Goal: Information Seeking & Learning: Learn about a topic

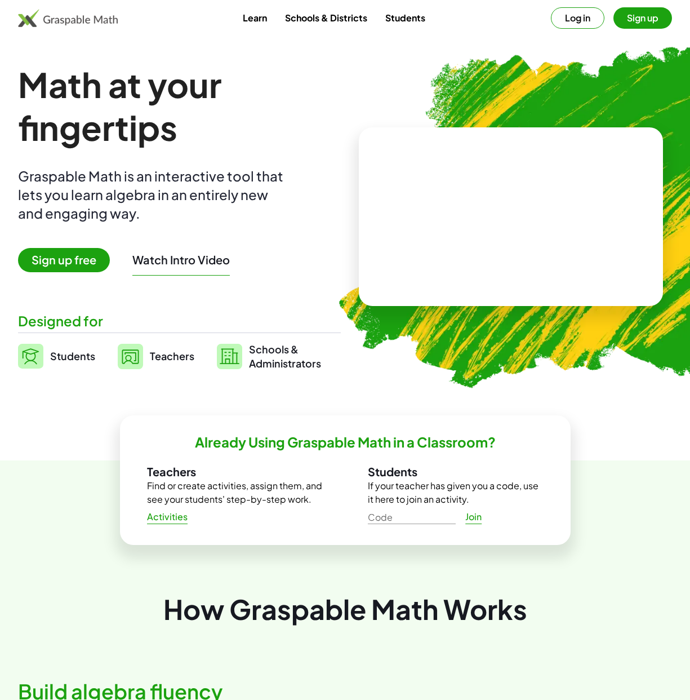
click at [171, 351] on span "Teachers" at bounding box center [172, 355] width 45 height 13
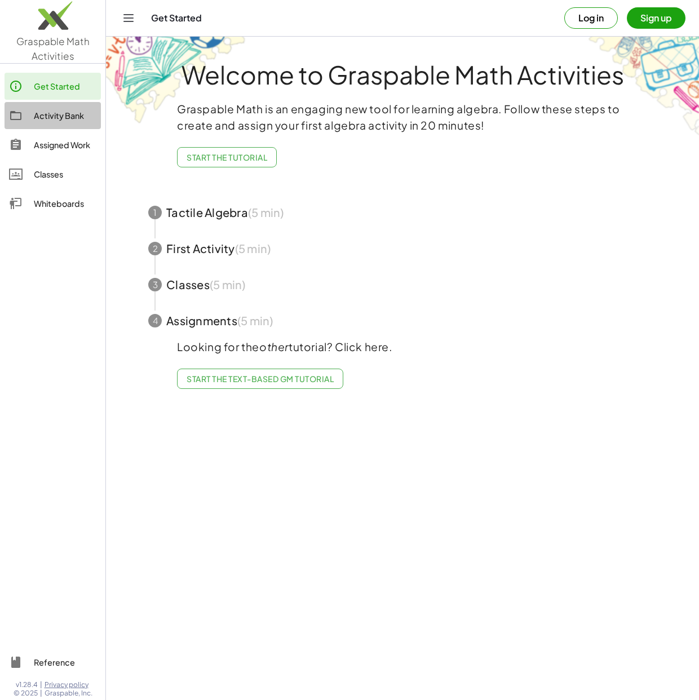
click at [57, 114] on div "Activity Bank" at bounding box center [65, 116] width 63 height 14
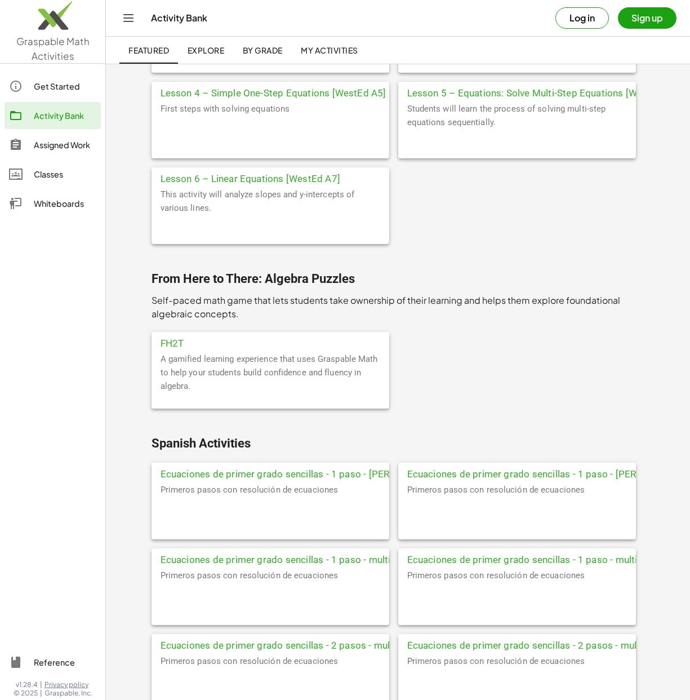
scroll to position [4849, 0]
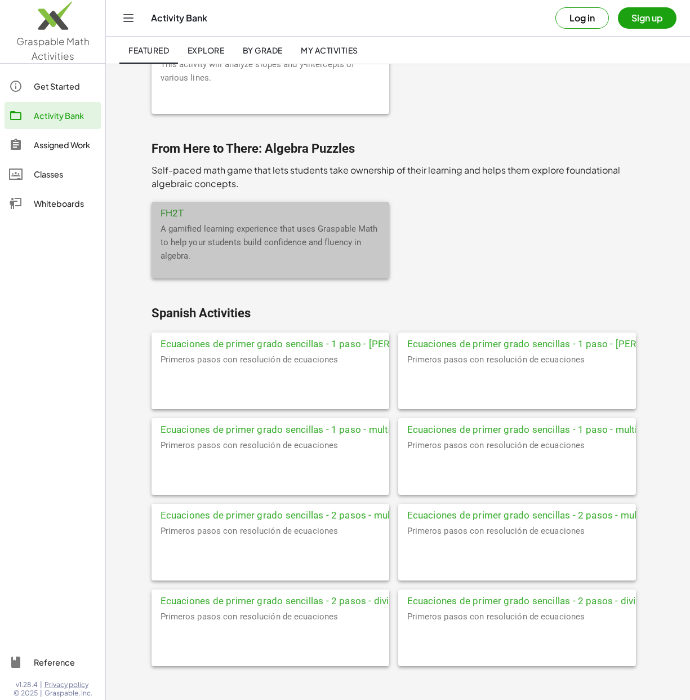
click at [247, 236] on div "A gamified learning experience that uses Graspable Math to help your students b…" at bounding box center [271, 250] width 238 height 56
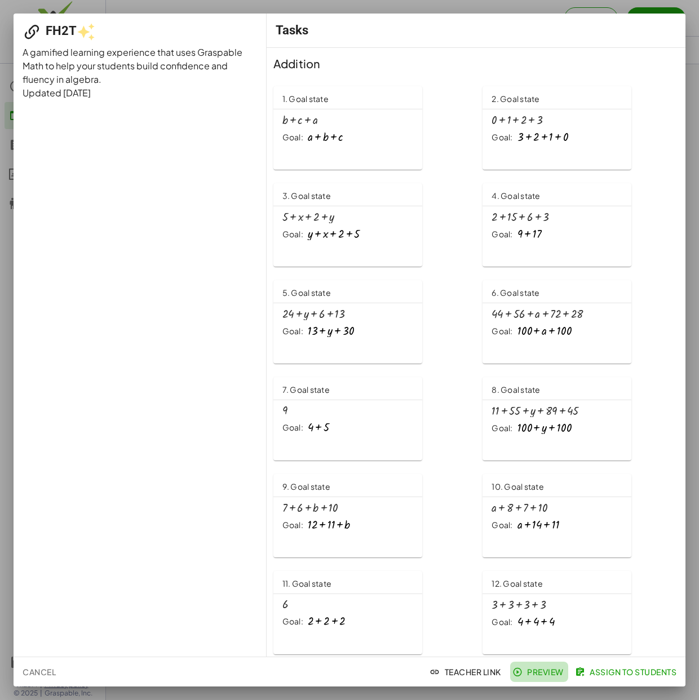
click at [546, 672] on span "Preview" at bounding box center [539, 672] width 49 height 10
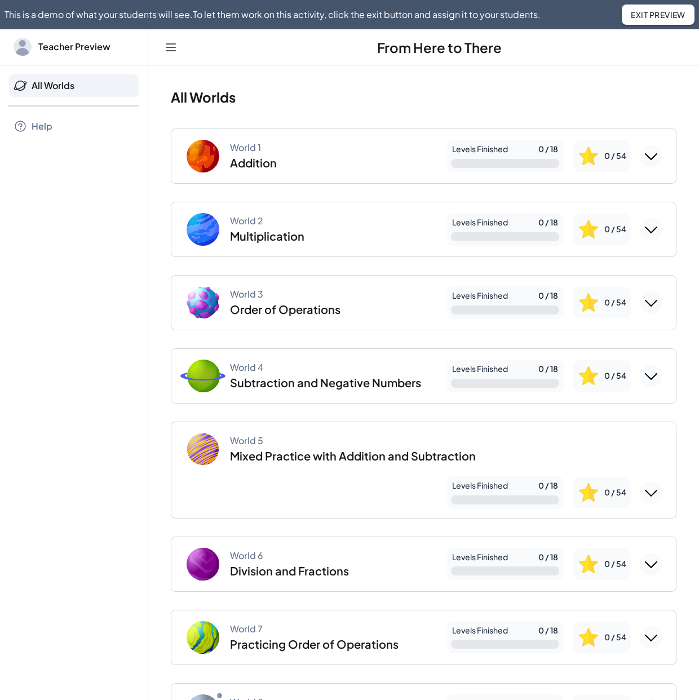
click at [642, 153] on icon "Expand World 1" at bounding box center [651, 156] width 18 height 18
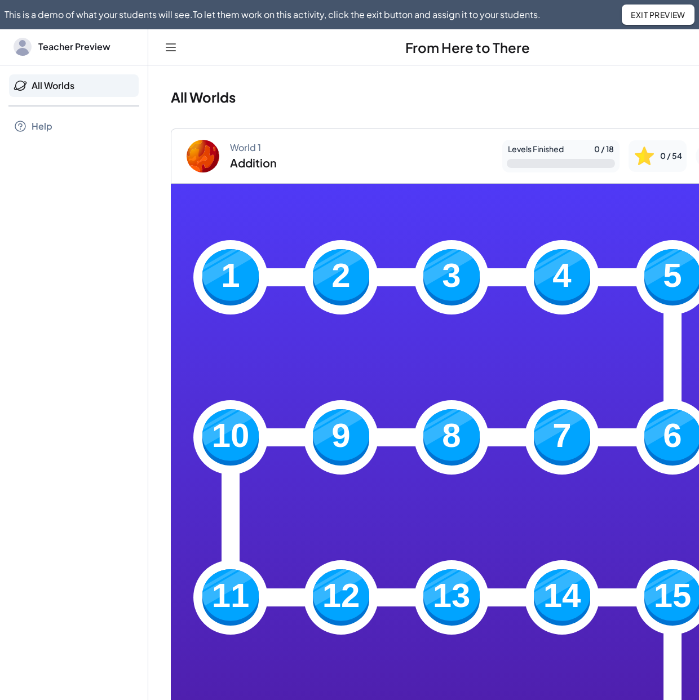
click at [558, 272] on img at bounding box center [562, 277] width 56 height 56
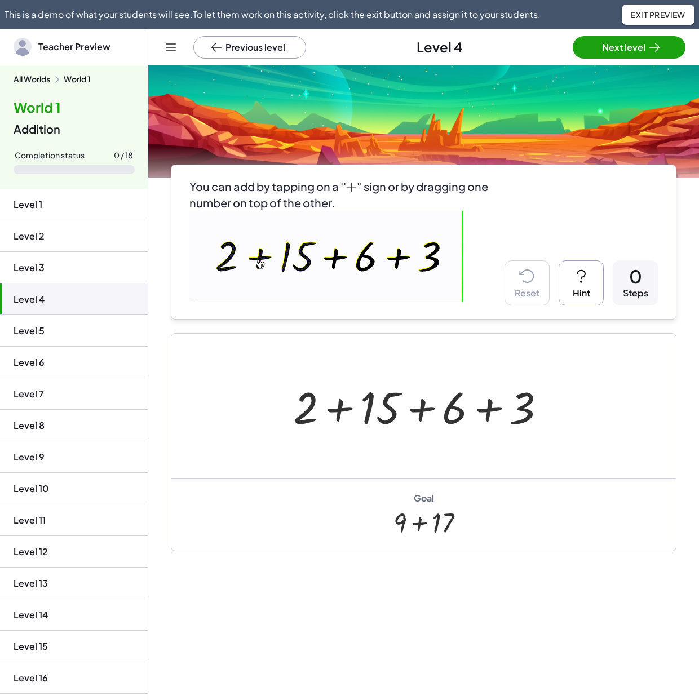
click at [336, 406] on div at bounding box center [423, 406] width 273 height 58
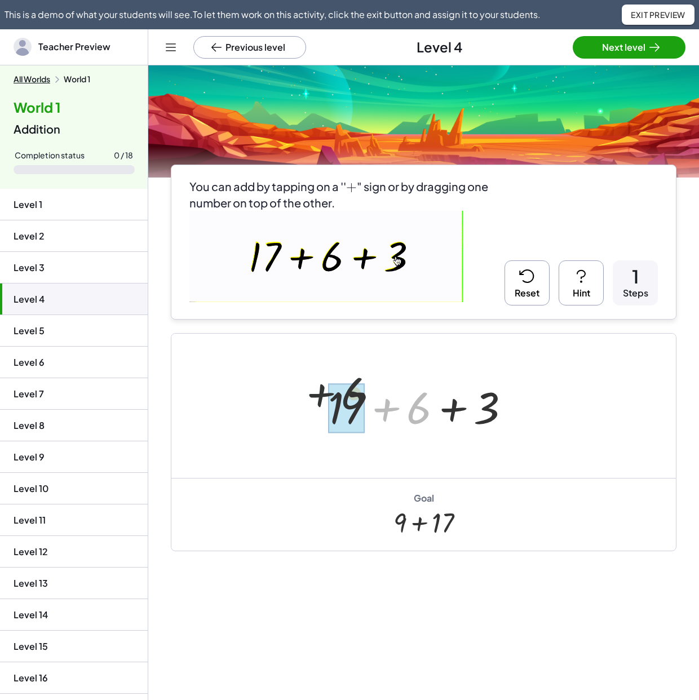
drag, startPoint x: 421, startPoint y: 411, endPoint x: 324, endPoint y: 398, distance: 98.4
click at [324, 398] on div at bounding box center [423, 406] width 202 height 58
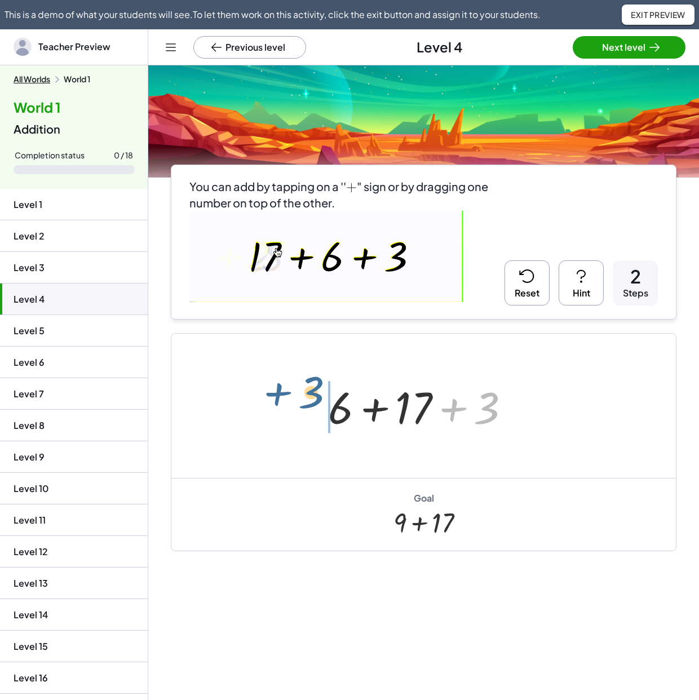
drag, startPoint x: 495, startPoint y: 411, endPoint x: 320, endPoint y: 396, distance: 176.6
click at [320, 396] on div "+ 2 + 15 + 6 + 3 + 17 + 6 + 3 + 3 + + 6 + 3 17" at bounding box center [419, 406] width 216 height 64
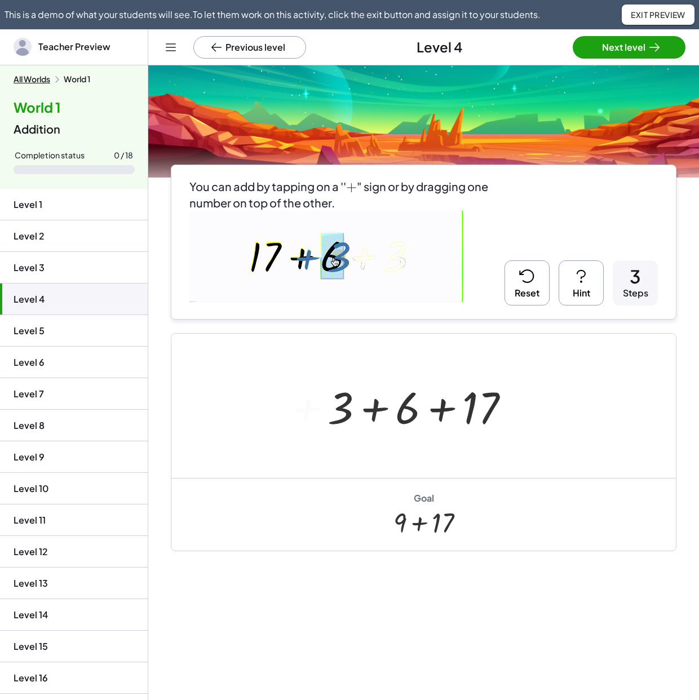
click at [382, 409] on div at bounding box center [423, 406] width 202 height 58
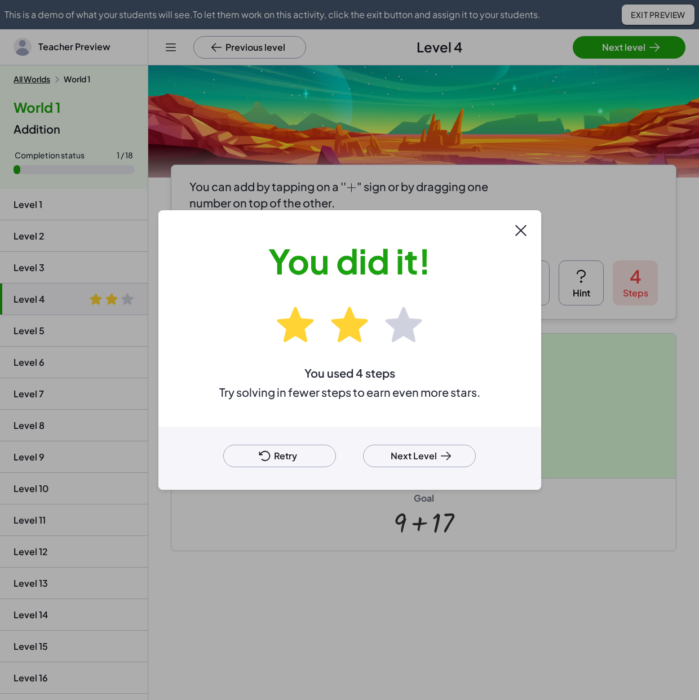
click at [566, 380] on div at bounding box center [349, 350] width 699 height 700
click at [525, 233] on icon at bounding box center [521, 231] width 18 height 18
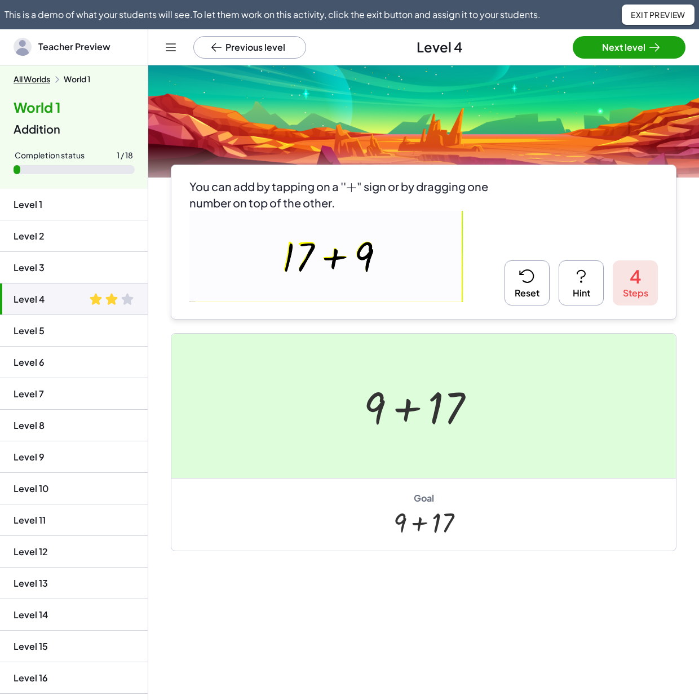
click at [43, 80] on button "All Worlds" at bounding box center [32, 79] width 37 height 10
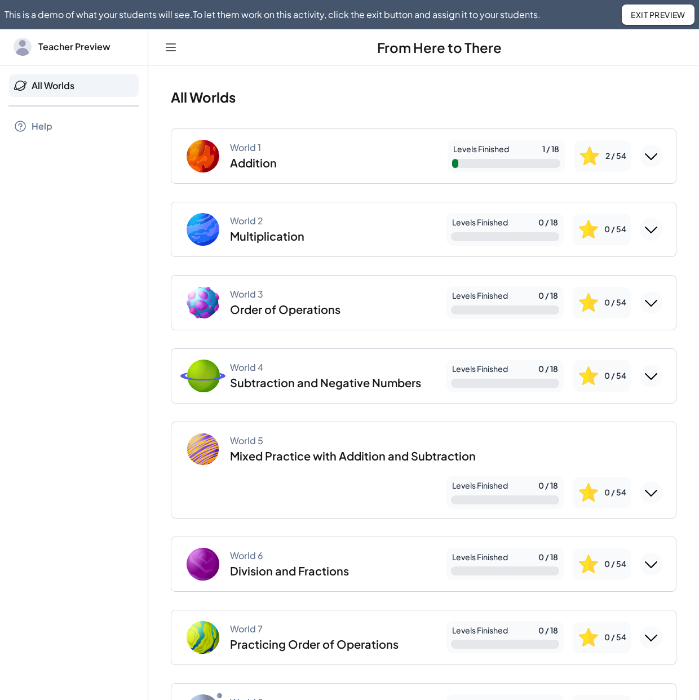
click at [651, 154] on icon "Expand World 1" at bounding box center [651, 156] width 18 height 18
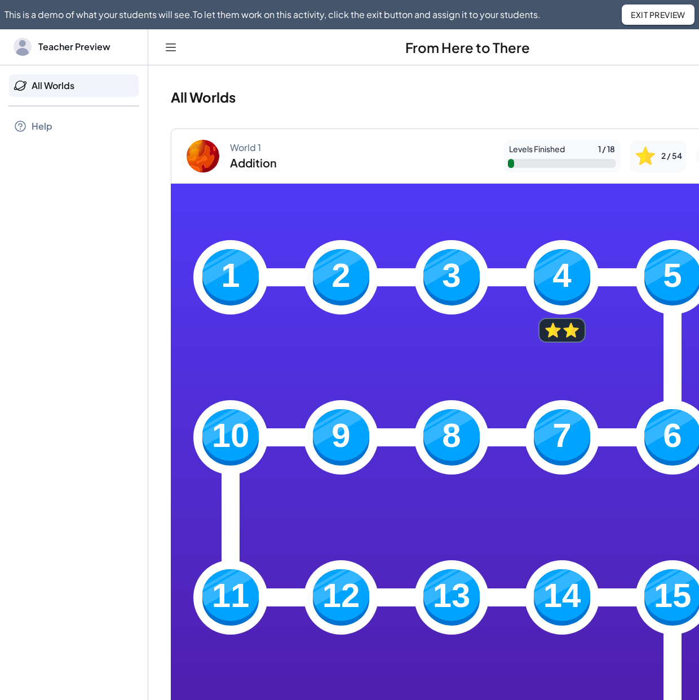
click at [302, 147] on div "World 1 Addition" at bounding box center [339, 156] width 309 height 36
